Goal: Task Accomplishment & Management: Manage account settings

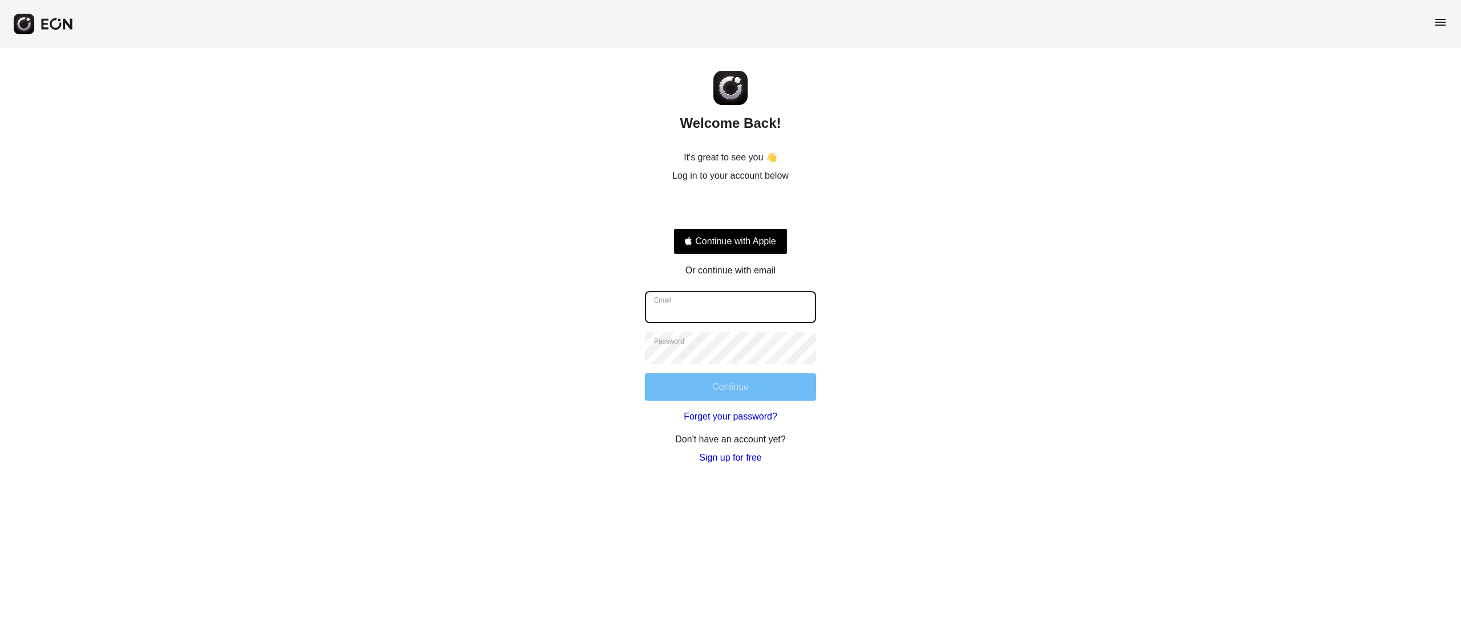
type input "**********"
click at [741, 385] on button "Continue" at bounding box center [730, 386] width 171 height 27
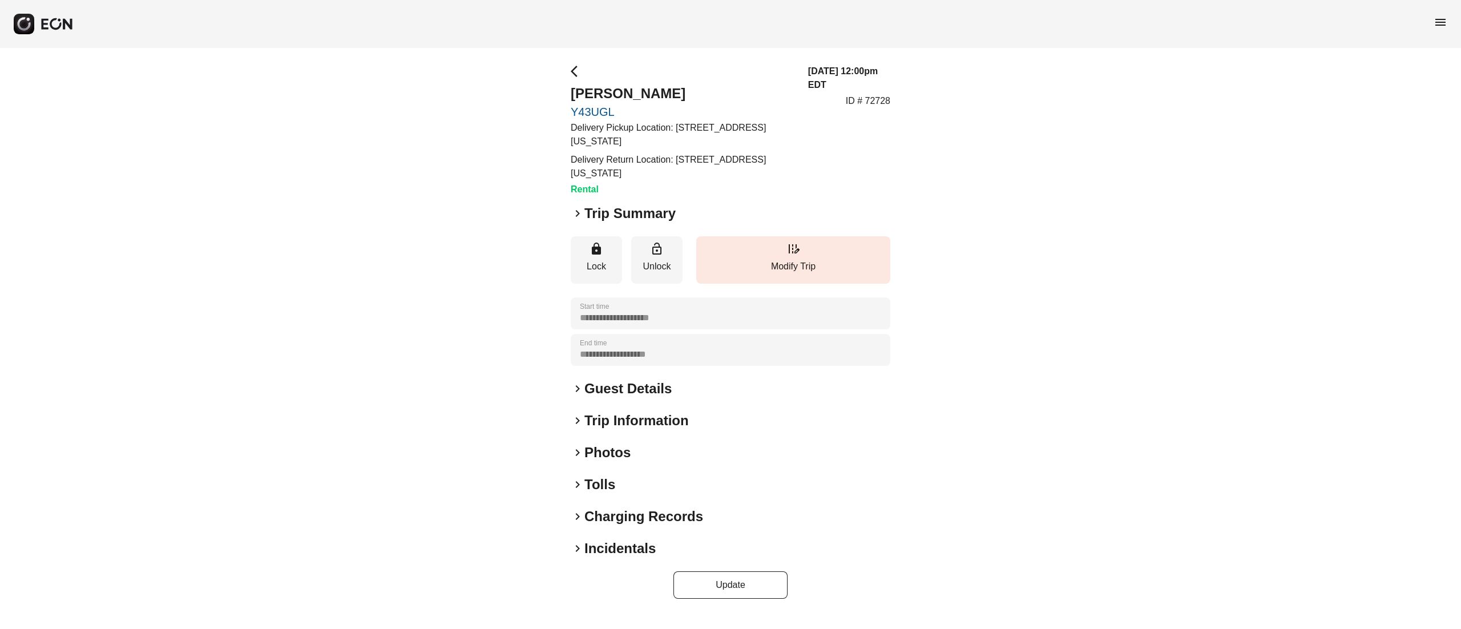
click at [596, 449] on h2 "Photos" at bounding box center [607, 452] width 46 height 18
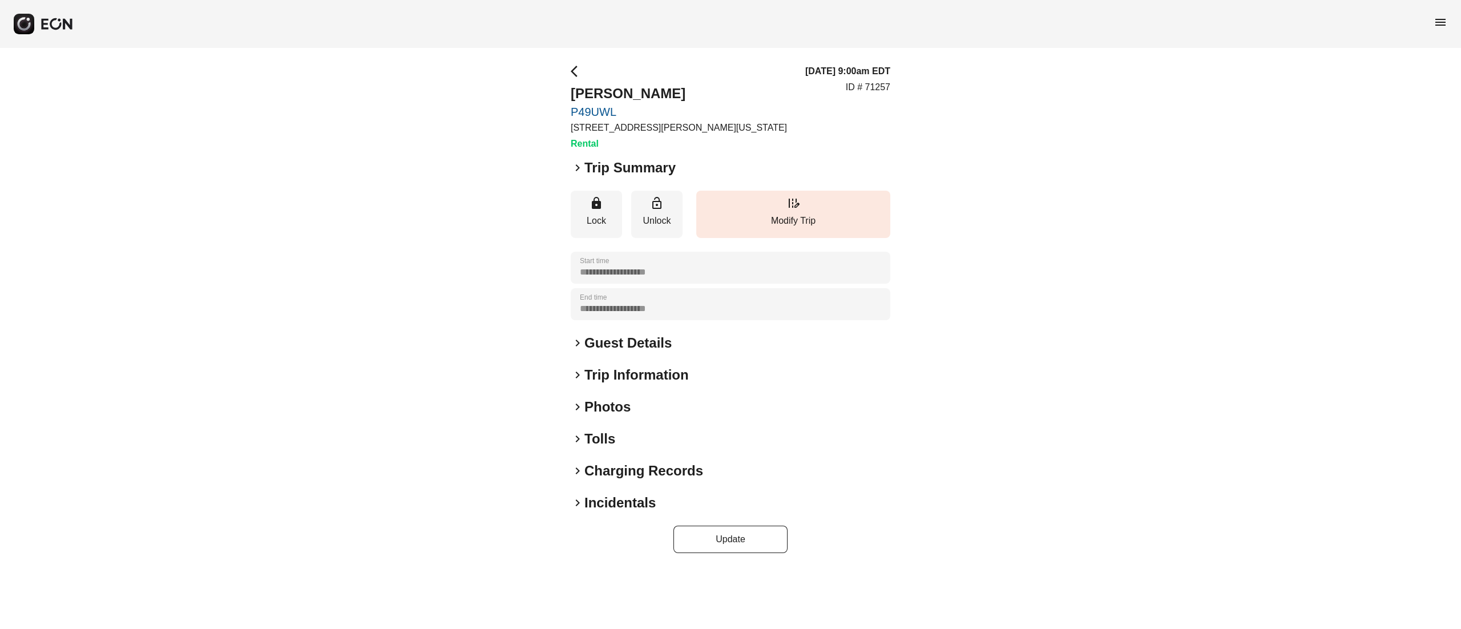
click at [608, 411] on h2 "Photos" at bounding box center [607, 407] width 46 height 18
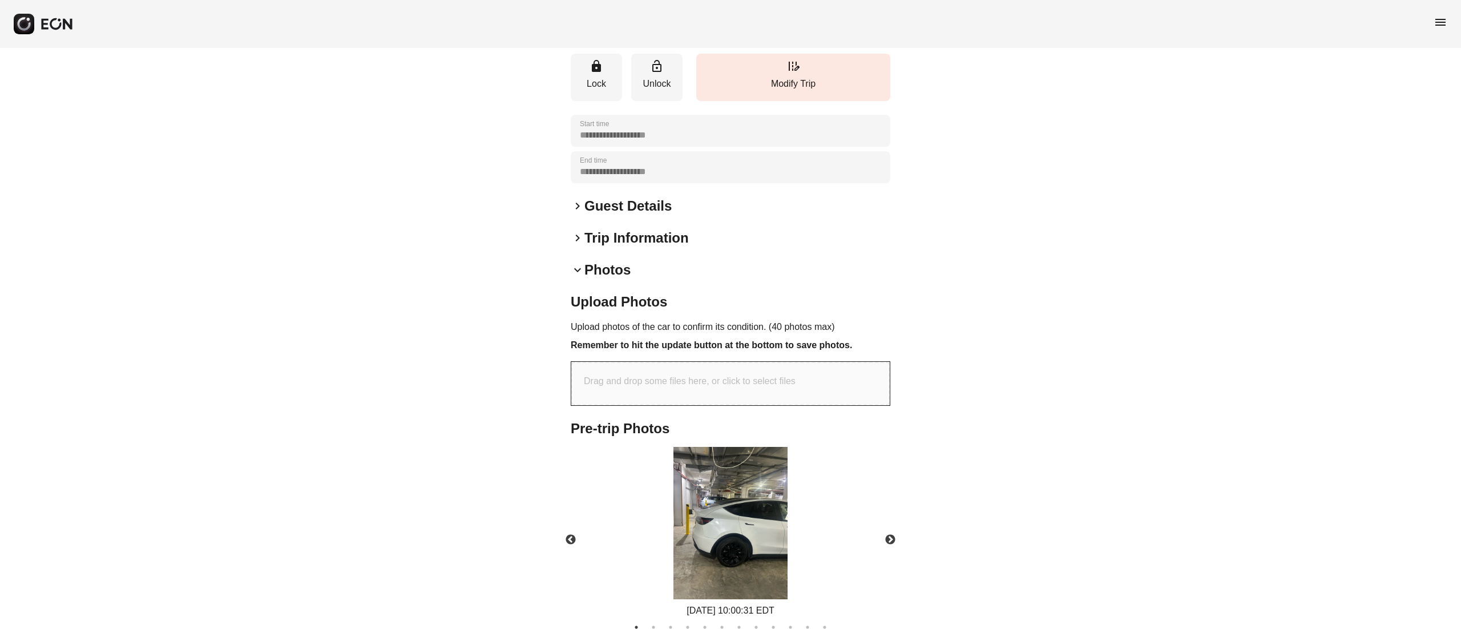
scroll to position [183, 0]
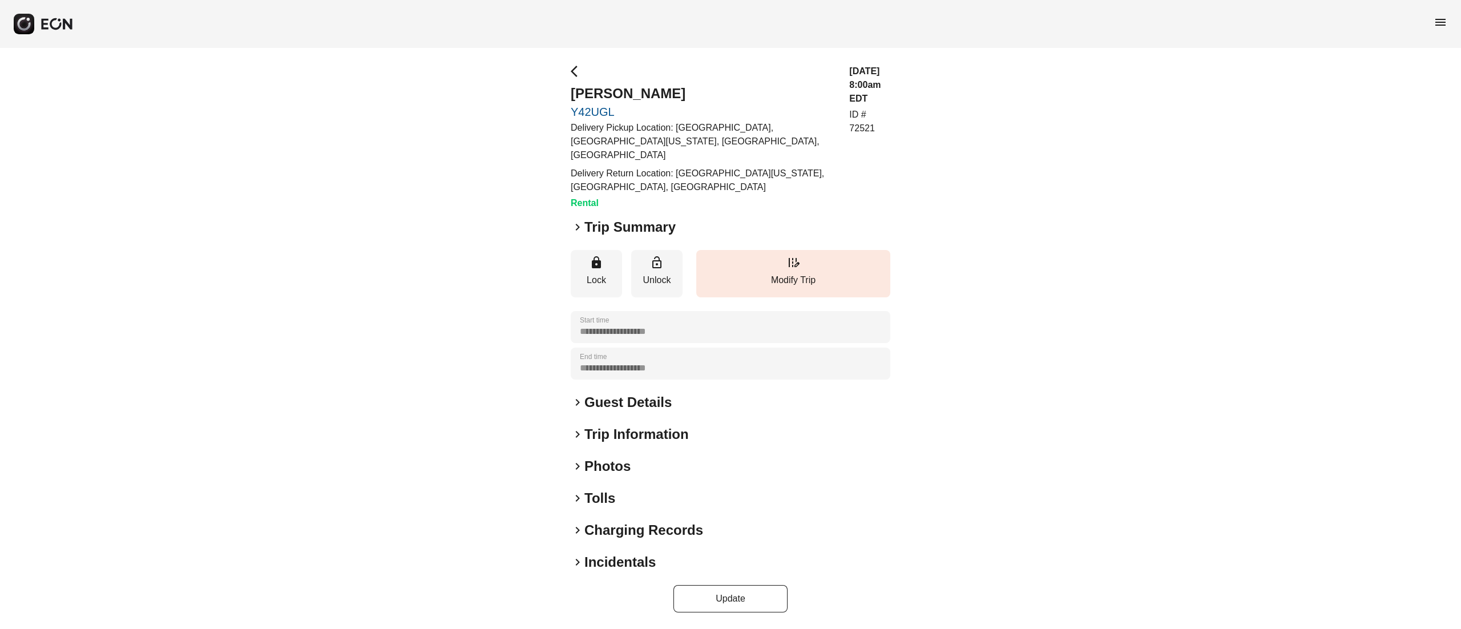
click at [610, 459] on h2 "Photos" at bounding box center [607, 466] width 46 height 18
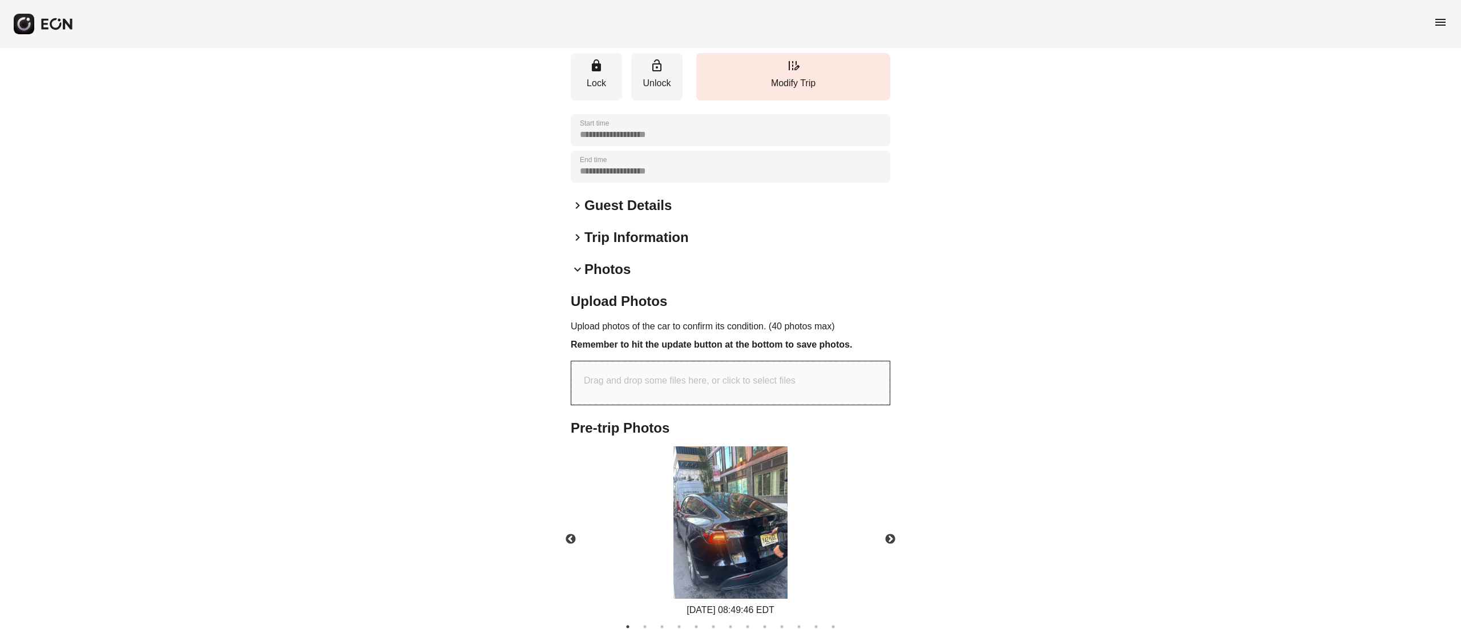
scroll to position [228, 0]
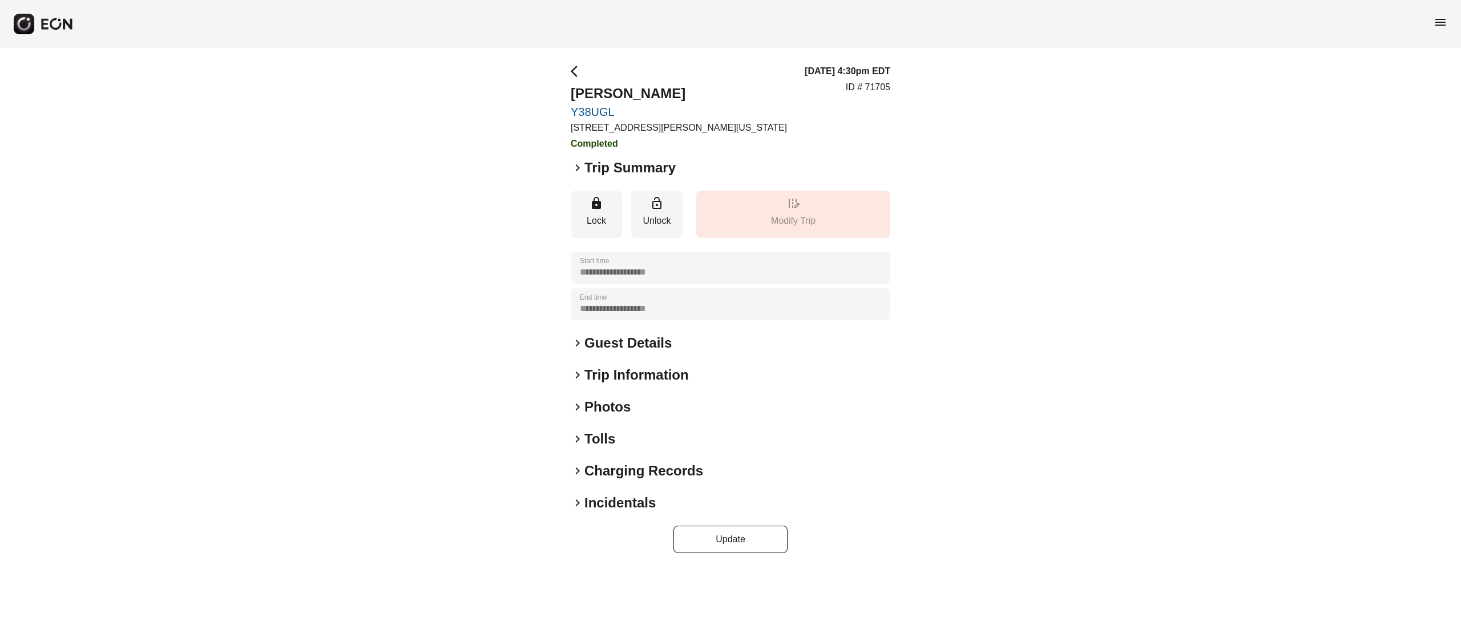
click at [608, 435] on h2 "Tolls" at bounding box center [599, 439] width 31 height 18
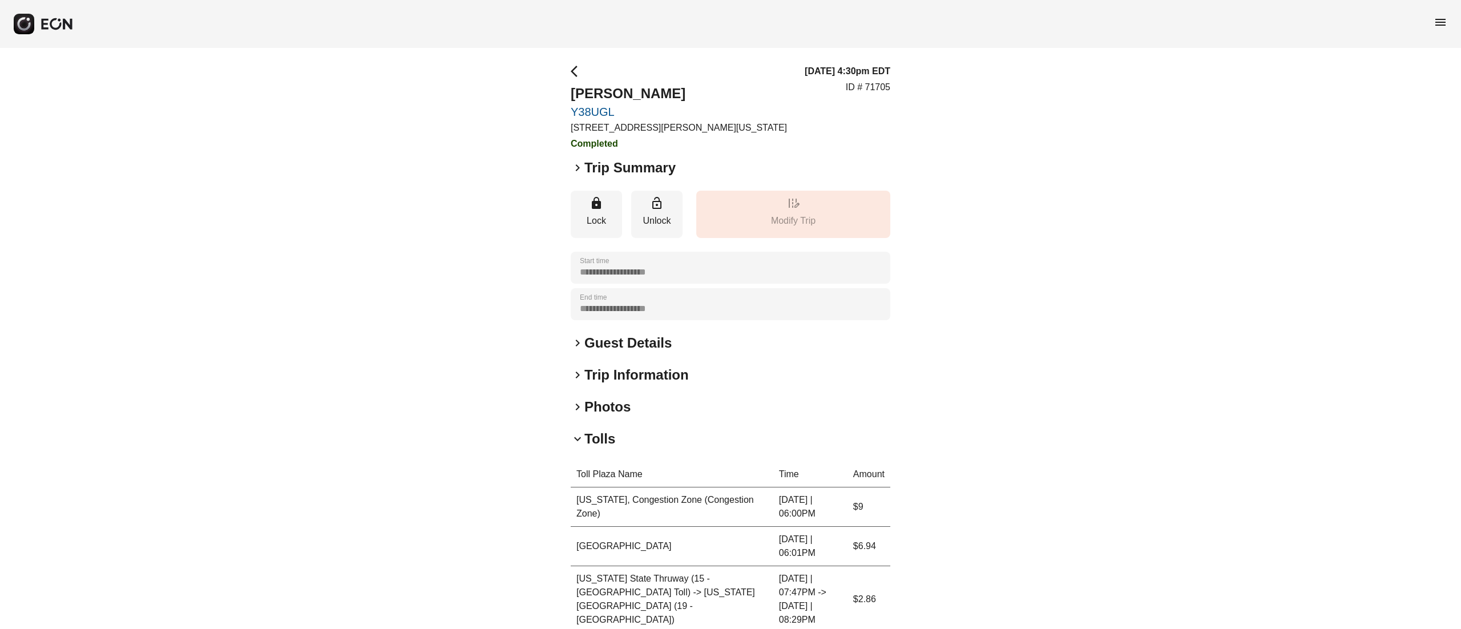
click at [600, 431] on h2 "Tolls" at bounding box center [599, 439] width 31 height 18
